Goal: Task Accomplishment & Management: Manage account settings

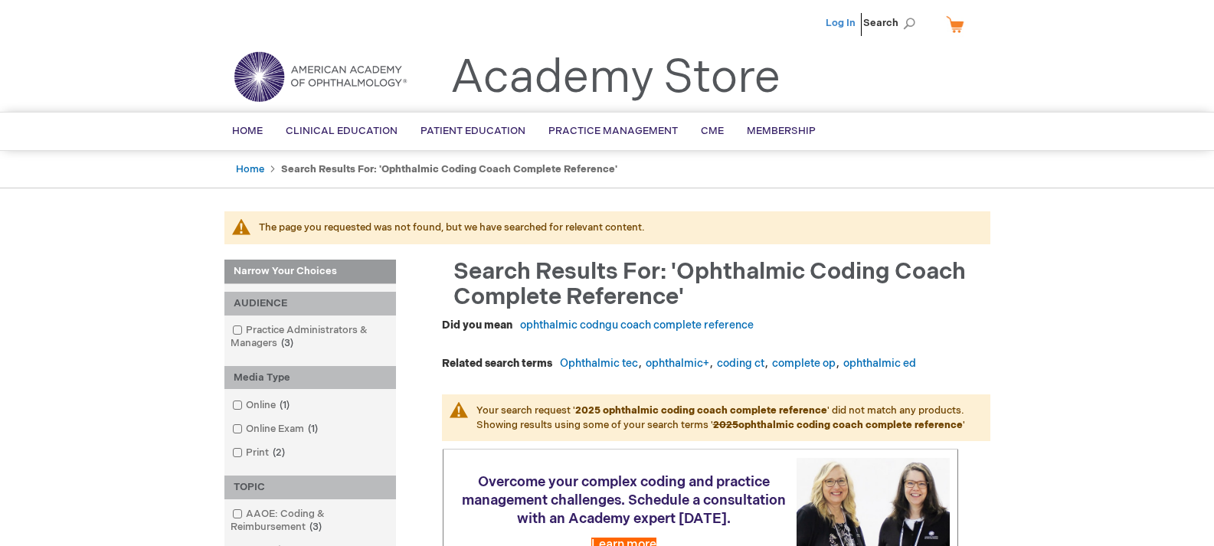
click at [843, 24] on link "Log In" at bounding box center [841, 23] width 30 height 12
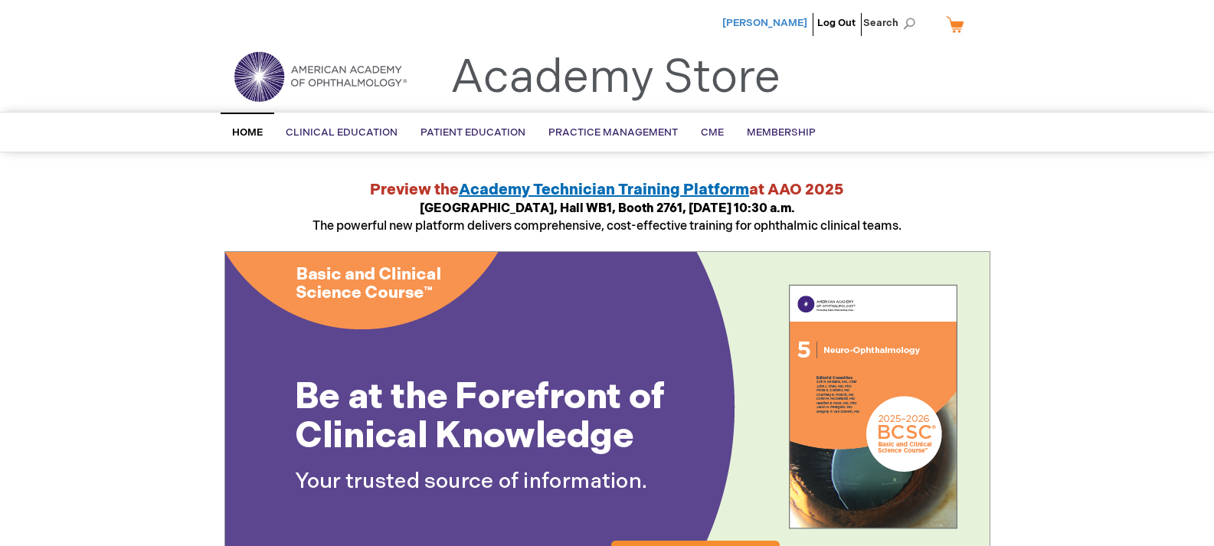
click at [791, 23] on span "[PERSON_NAME]" at bounding box center [764, 23] width 85 height 12
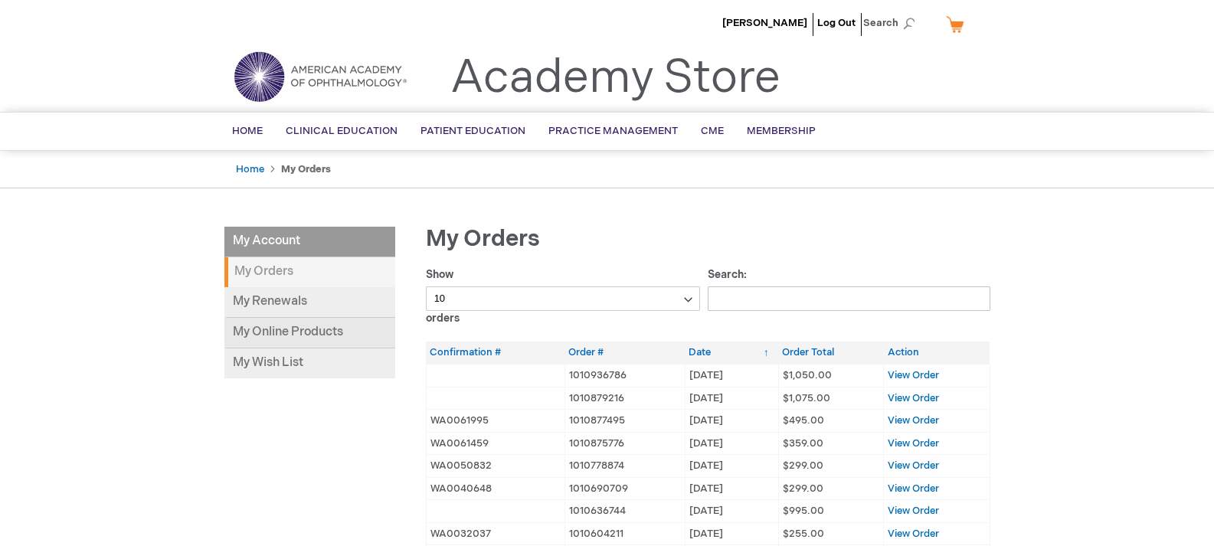
click at [362, 333] on link "My Online Products" at bounding box center [309, 333] width 171 height 31
